Goal: Information Seeking & Learning: Learn about a topic

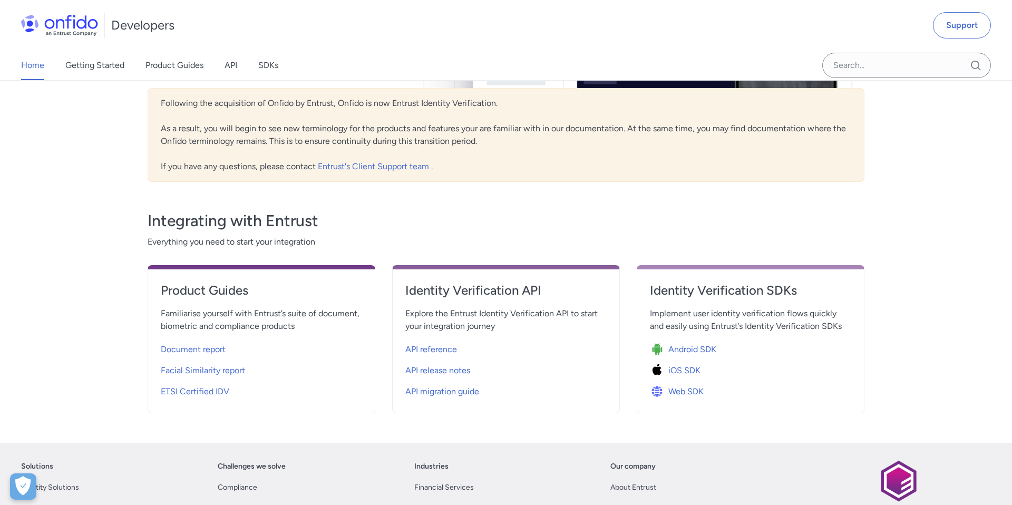
scroll to position [244, 0]
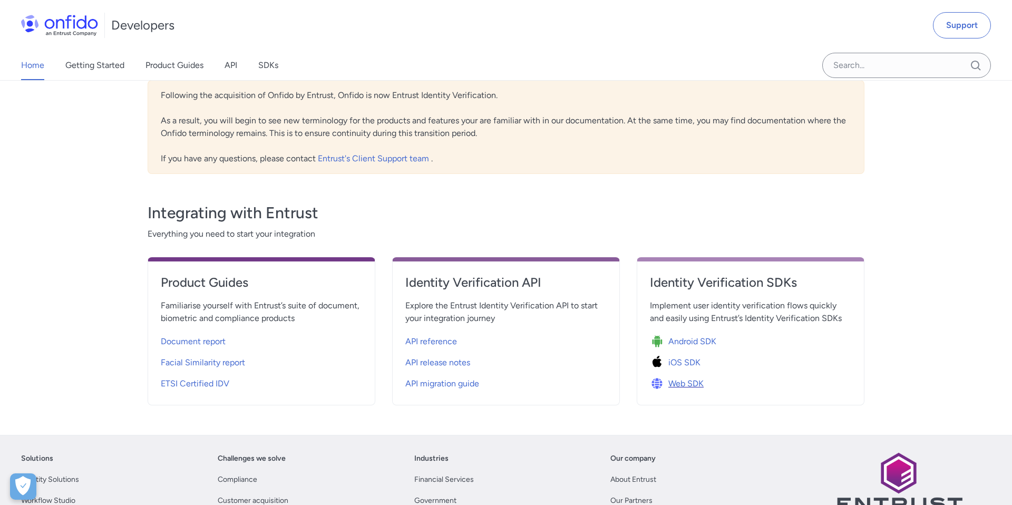
click at [682, 378] on span "Web SDK" at bounding box center [685, 383] width 35 height 13
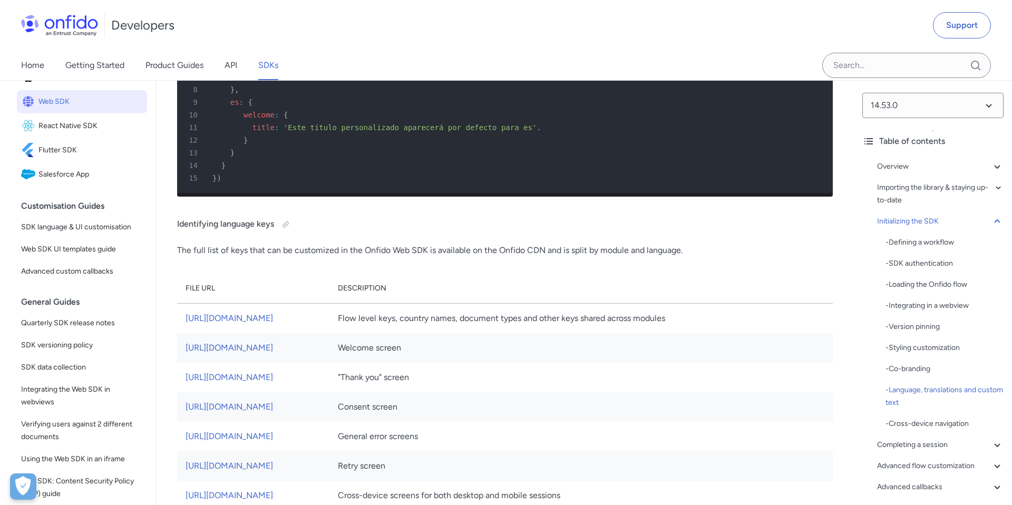
scroll to position [5544, 0]
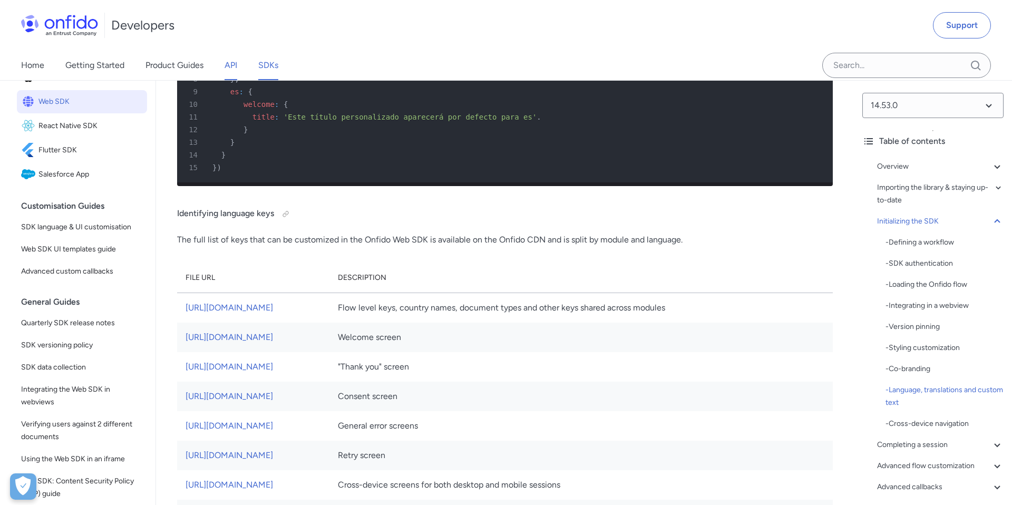
click at [236, 65] on link "API" at bounding box center [231, 66] width 13 height 30
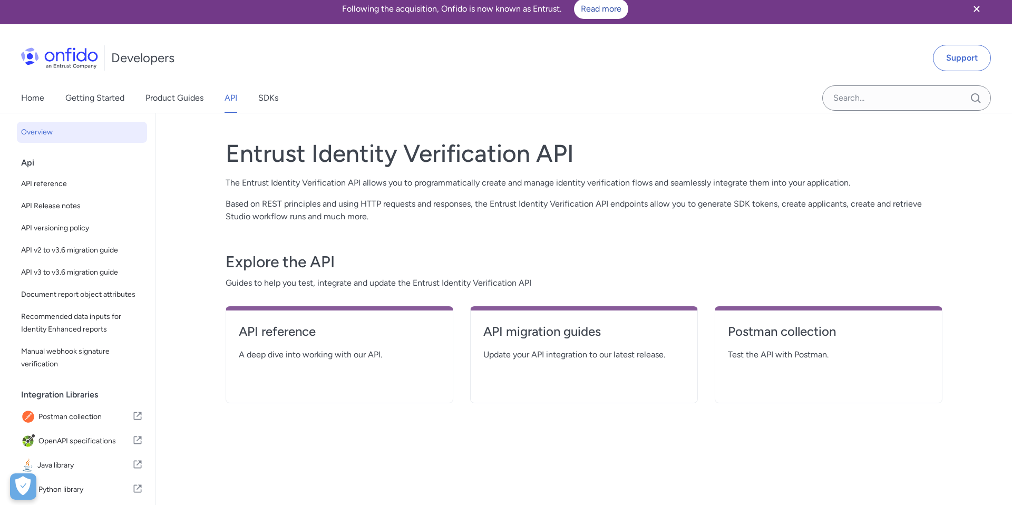
scroll to position [7, 0]
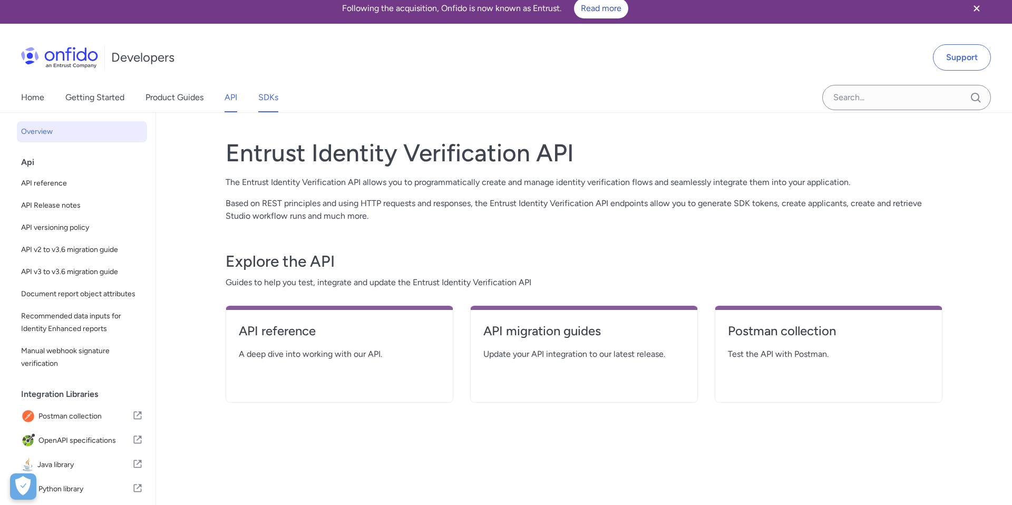
click at [267, 96] on link "SDKs" at bounding box center [268, 98] width 20 height 30
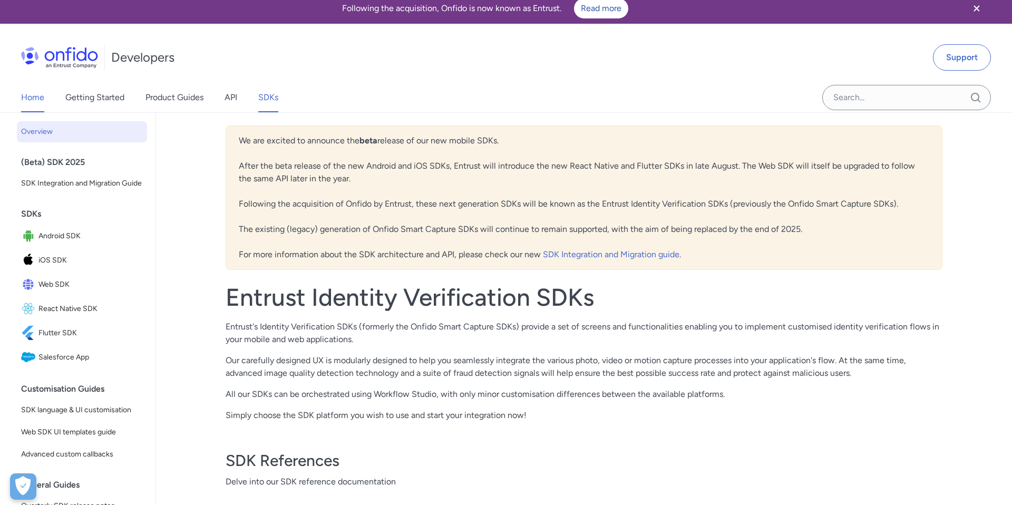
click at [32, 97] on link "Home" at bounding box center [32, 98] width 23 height 30
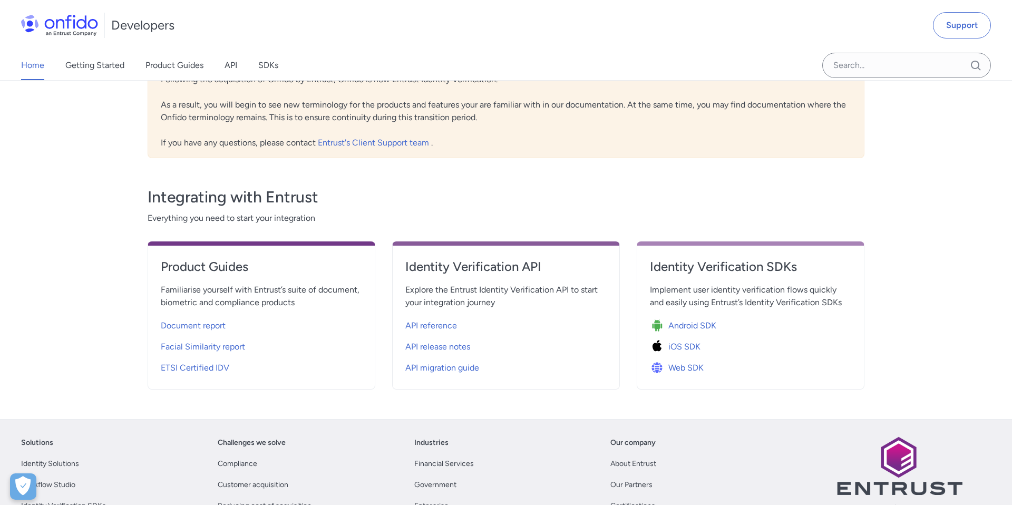
scroll to position [389, 0]
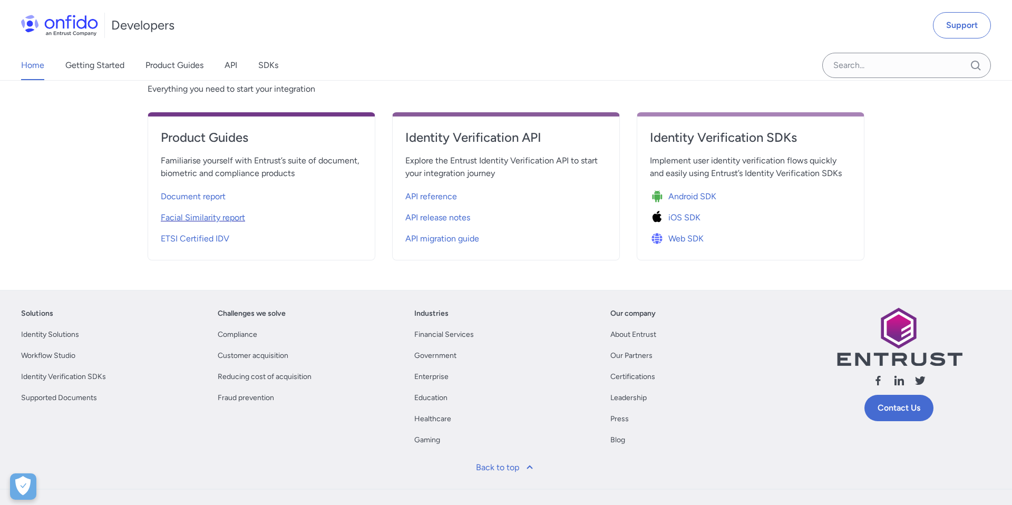
click at [248, 213] on div "Facial Similarity report" at bounding box center [261, 217] width 201 height 17
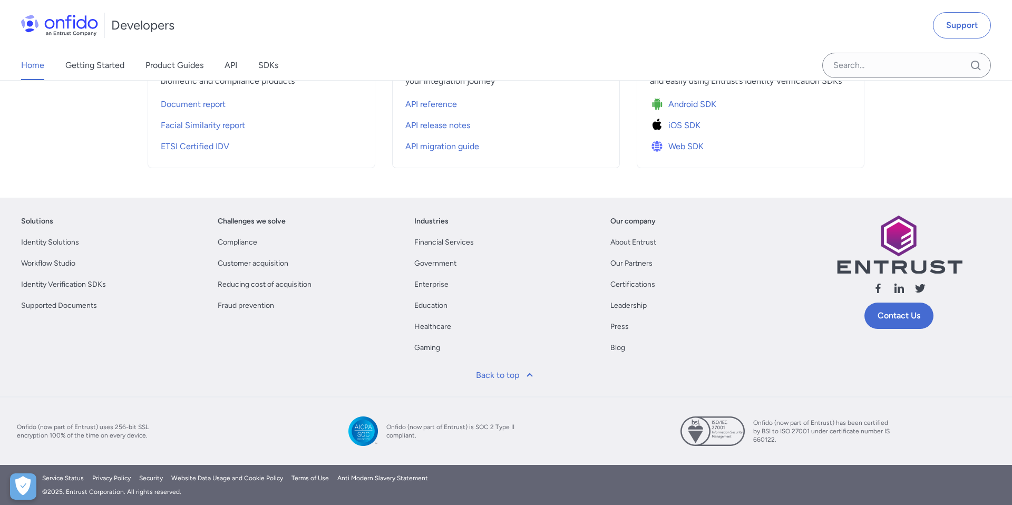
scroll to position [389, 0]
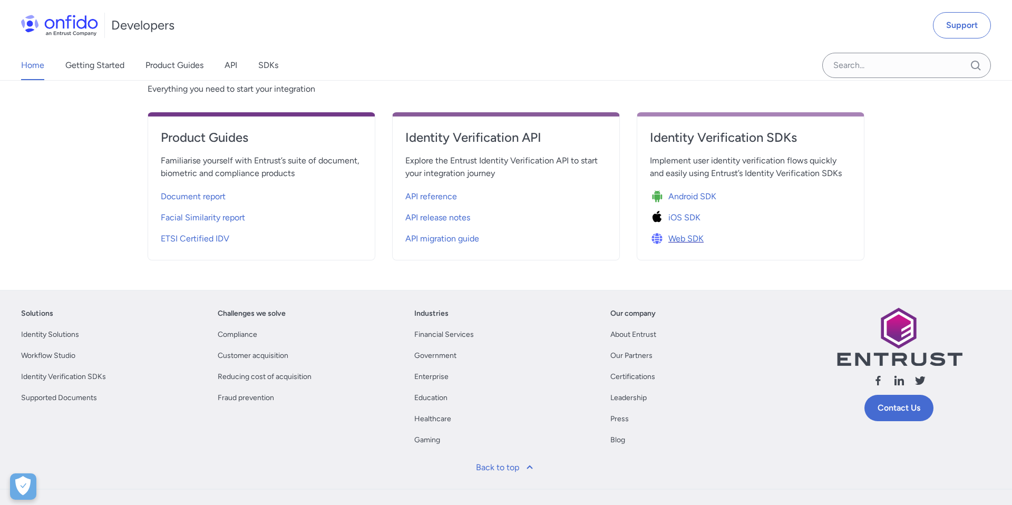
click at [685, 236] on span "Web SDK" at bounding box center [685, 238] width 35 height 13
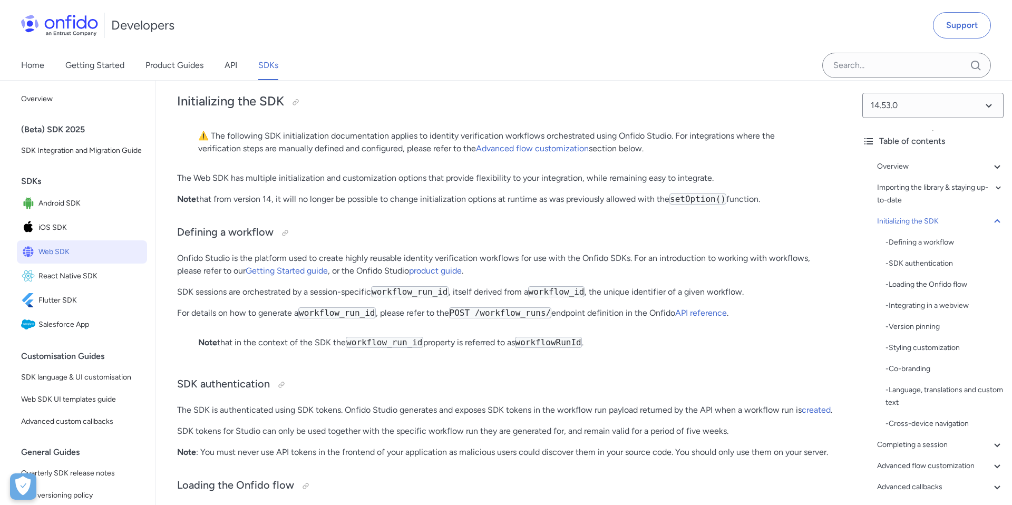
scroll to position [2024, 0]
click at [116, 374] on span "SDK language & UI customisation" at bounding box center [82, 377] width 122 height 13
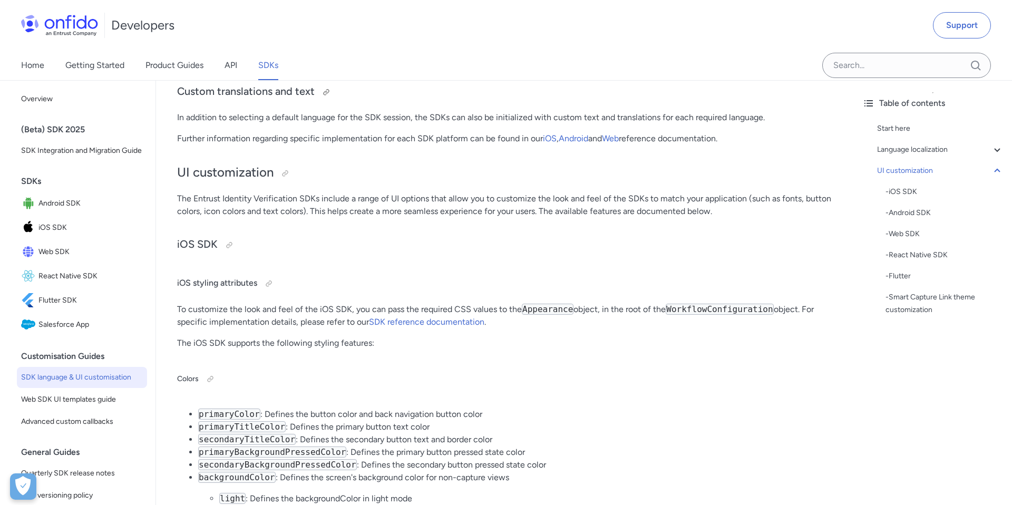
scroll to position [2226, 0]
